Goal: Task Accomplishment & Management: Manage account settings

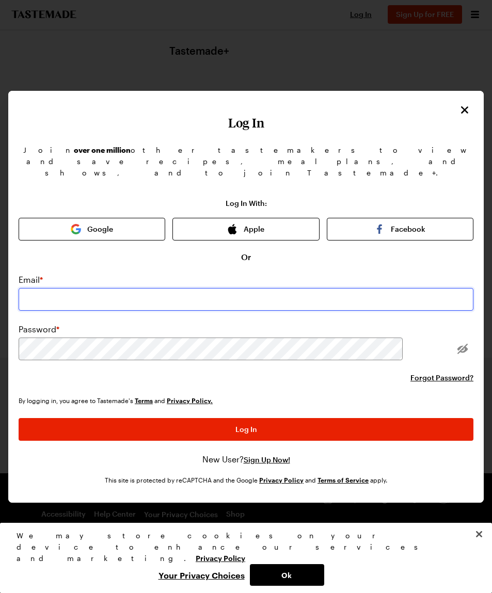
click at [156, 288] on input "email" at bounding box center [246, 299] width 455 height 23
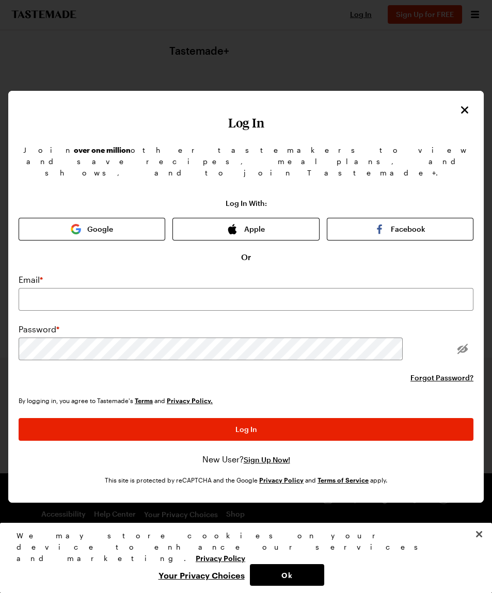
click at [147, 218] on button "Google" at bounding box center [92, 229] width 147 height 23
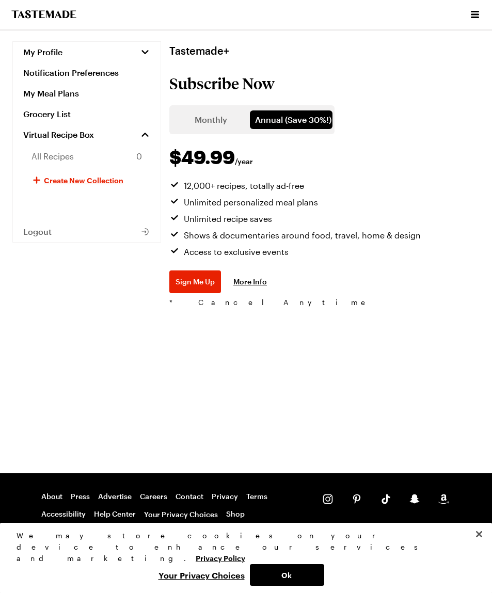
click at [140, 50] on icon "button" at bounding box center [145, 52] width 10 height 10
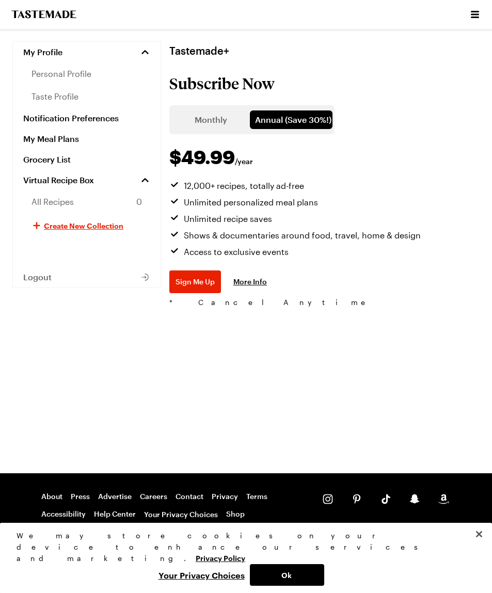
click at [75, 80] on span "personal profile" at bounding box center [62, 74] width 60 height 12
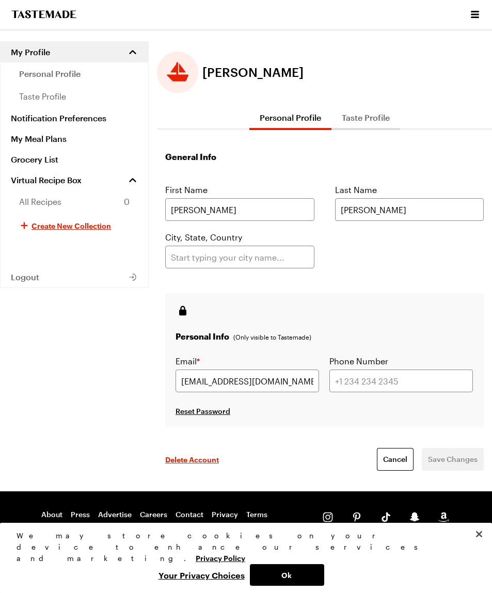
click at [469, 20] on icon "Open menu" at bounding box center [475, 14] width 12 height 12
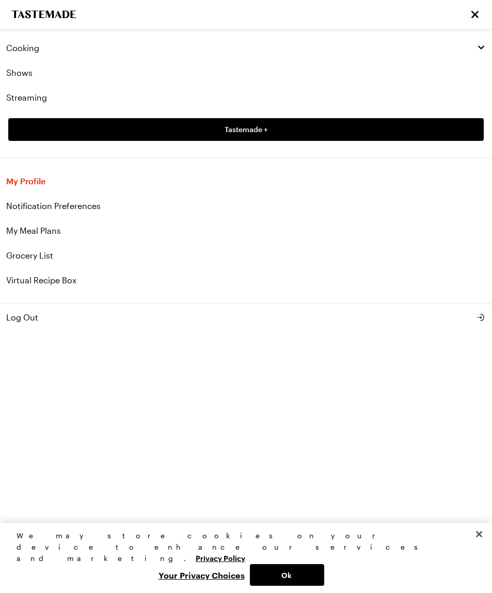
click at [38, 234] on link "My Meal Plans" at bounding box center [246, 230] width 492 height 25
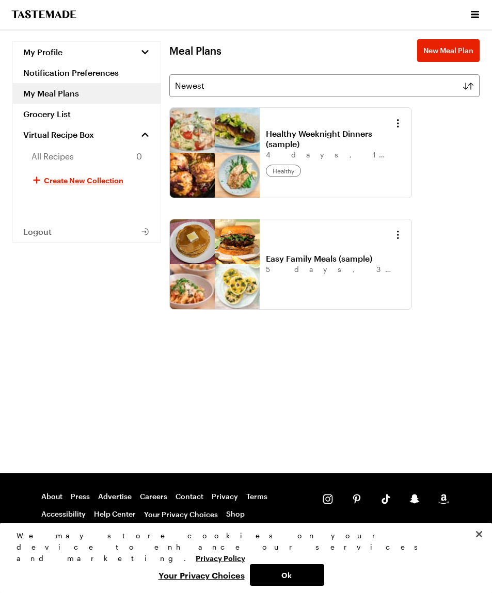
click at [467, 22] on div "Cooking Shows Streaming Tastemade +" at bounding box center [246, 14] width 492 height 29
click at [473, 11] on icon "Open menu" at bounding box center [475, 14] width 8 height 7
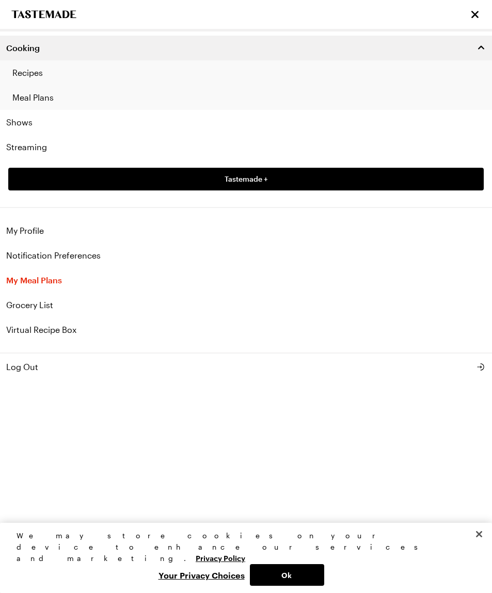
click at [485, 546] on button "Close" at bounding box center [479, 534] width 23 height 23
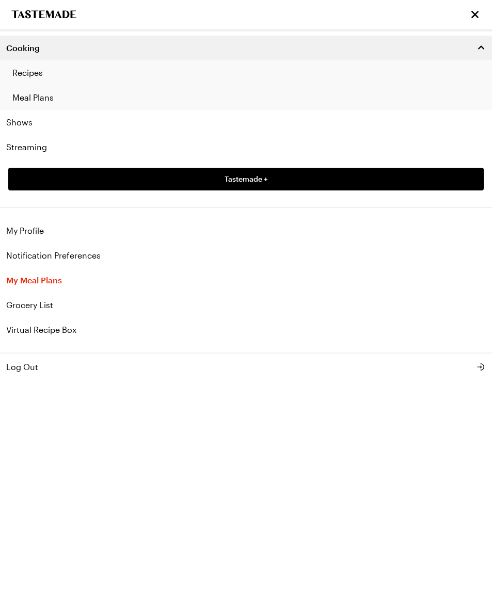
click at [41, 230] on link "My Profile" at bounding box center [246, 230] width 492 height 25
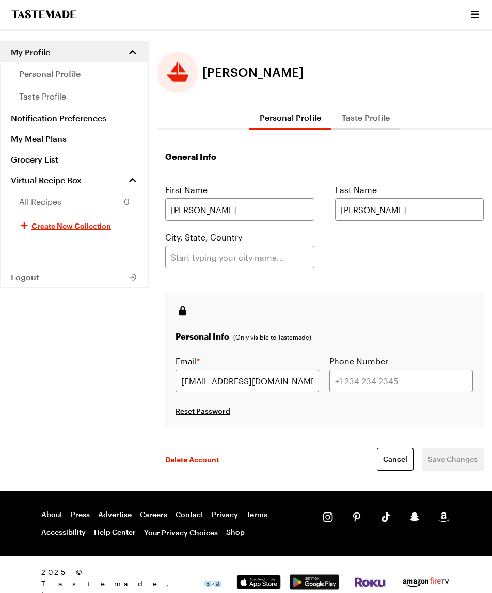
click at [374, 122] on button "Taste Profile" at bounding box center [366, 117] width 69 height 25
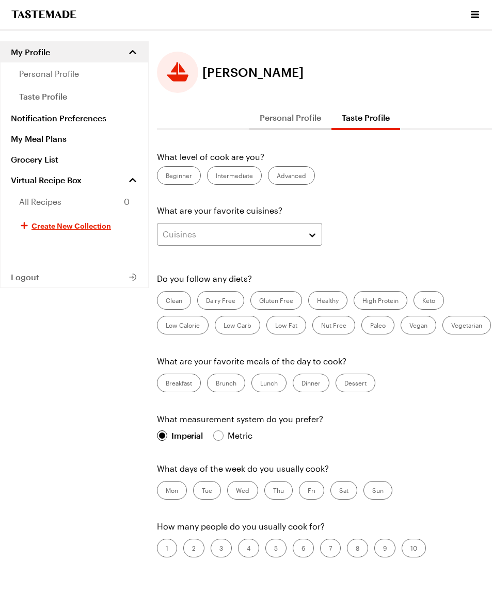
click at [476, 17] on icon "Open menu" at bounding box center [475, 14] width 8 height 7
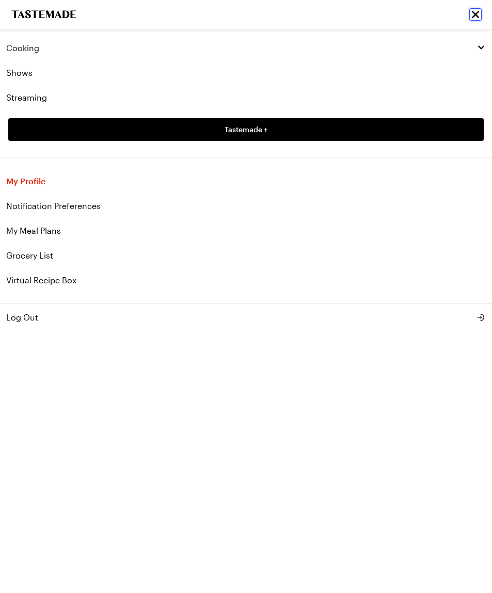
click at [478, 14] on icon "Close menu" at bounding box center [475, 14] width 12 height 12
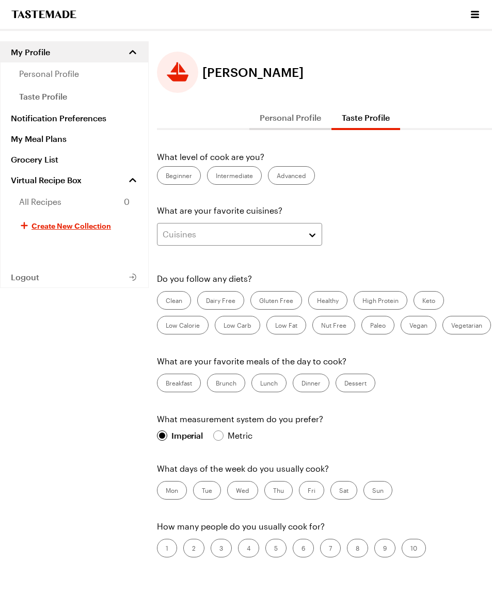
click at [49, 132] on link "My Meal Plans" at bounding box center [75, 139] width 148 height 21
